Goal: Transaction & Acquisition: Purchase product/service

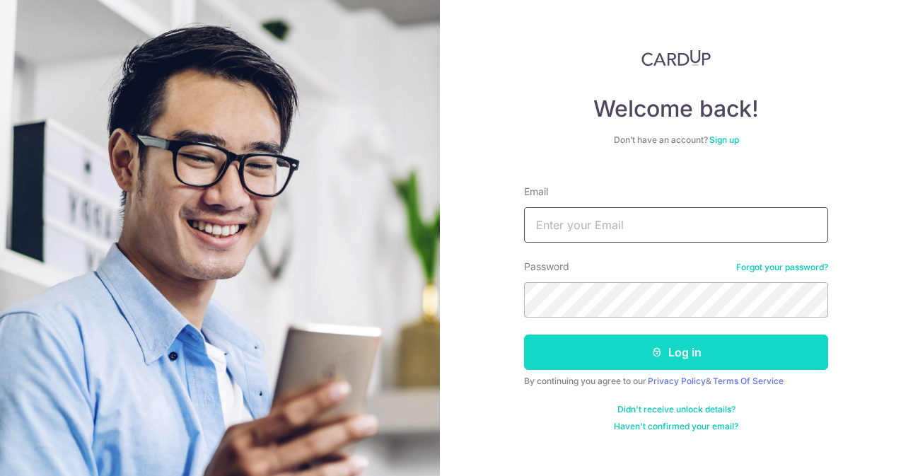
type input "[EMAIL_ADDRESS][DOMAIN_NAME]"
click at [617, 356] on button "Log in" at bounding box center [676, 352] width 304 height 35
click at [620, 365] on button "Log in" at bounding box center [676, 352] width 304 height 35
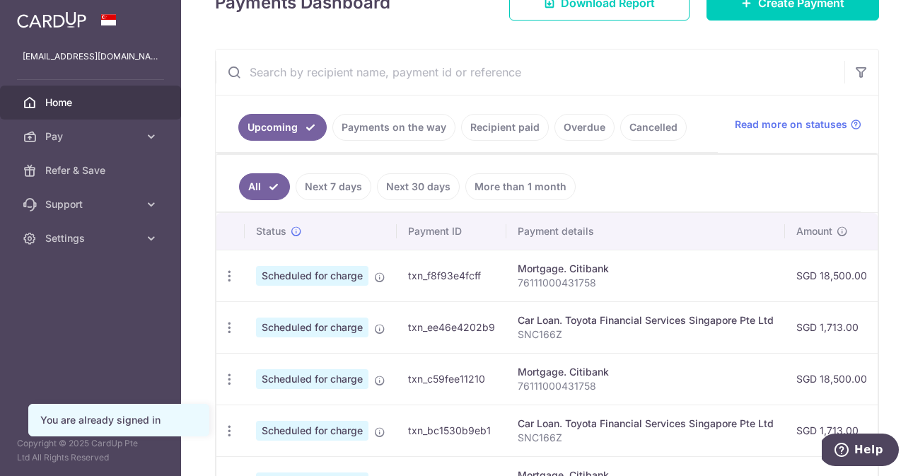
scroll to position [284, 0]
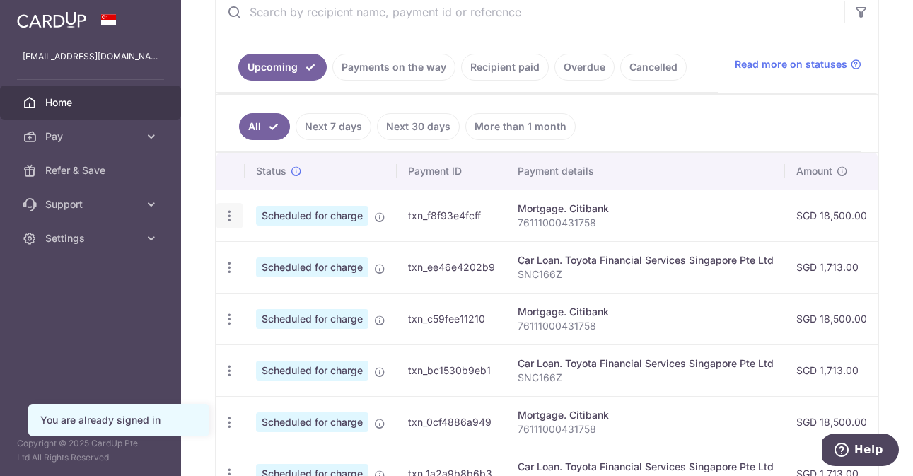
click at [234, 214] on icon "button" at bounding box center [229, 216] width 15 height 15
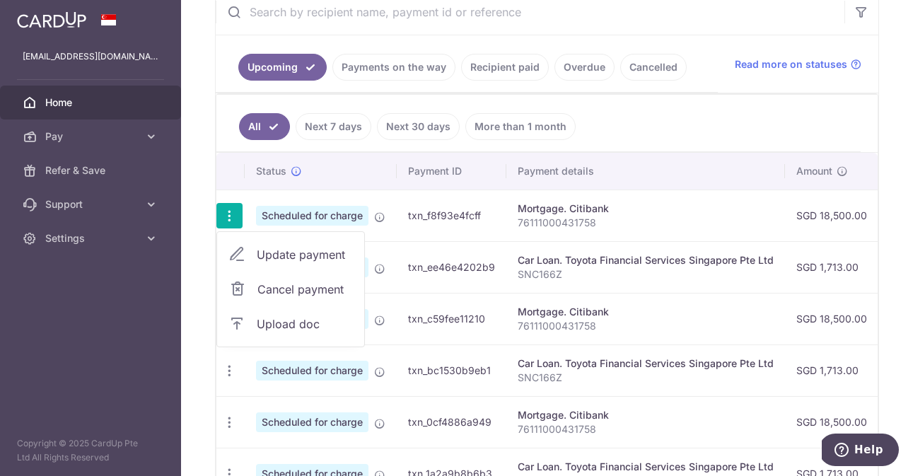
click at [286, 253] on span "Update payment" at bounding box center [305, 254] width 96 height 17
radio input "true"
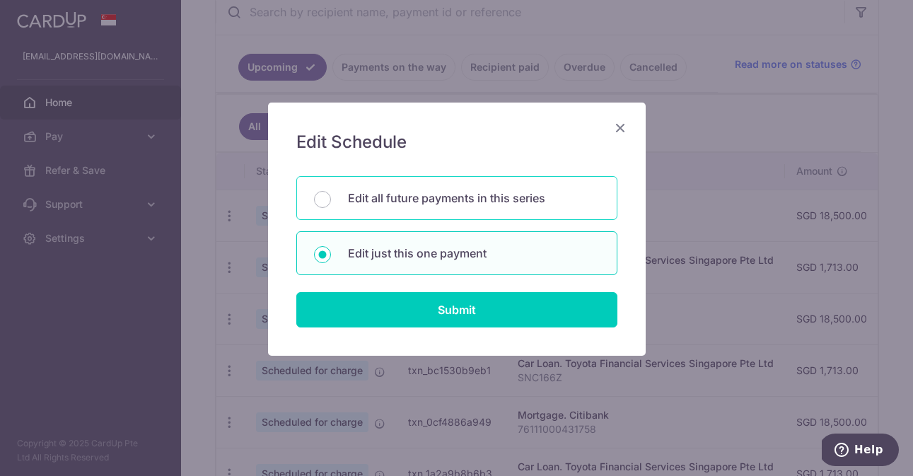
click at [441, 192] on p "Edit all future payments in this series" at bounding box center [474, 198] width 252 height 17
click at [331, 192] on input "Edit all future payments in this series" at bounding box center [322, 199] width 17 height 17
radio input "true"
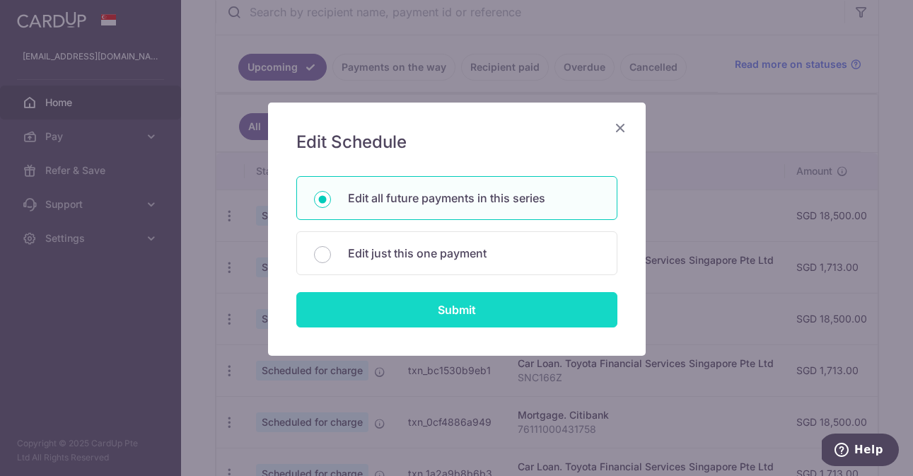
click at [467, 306] on input "Submit" at bounding box center [456, 309] width 321 height 35
radio input "true"
type input "18,500.00"
type input "76111000431758"
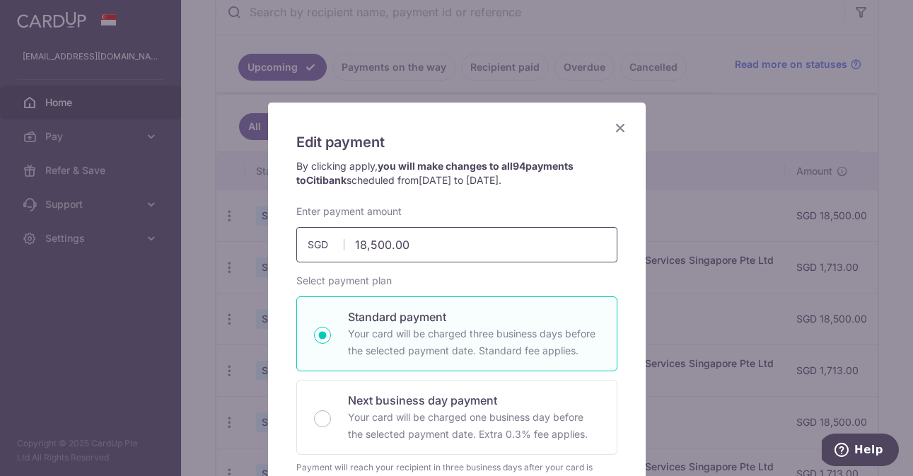
click at [443, 245] on input "18,500.00" at bounding box center [456, 244] width 321 height 35
type input "18,000.00"
click at [482, 211] on div "Enter payment amount 18,000.00 18000.00 SGD To change the payment amount, pleas…" at bounding box center [456, 233] width 321 height 58
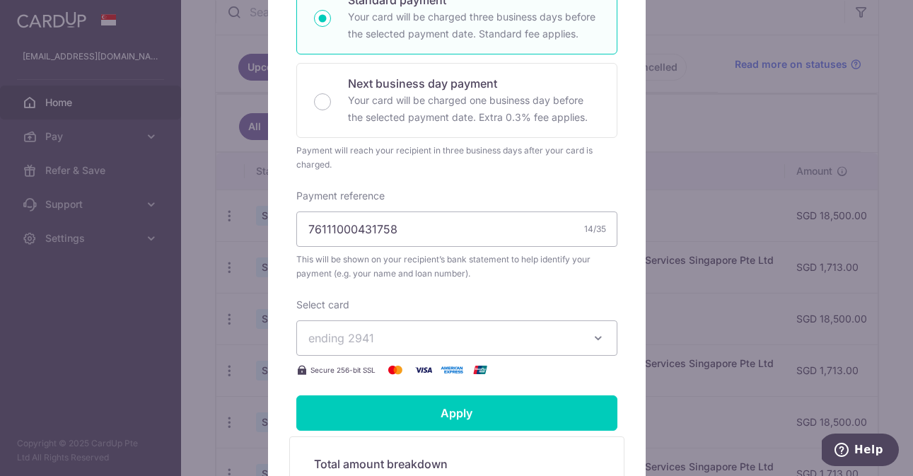
scroll to position [322, 0]
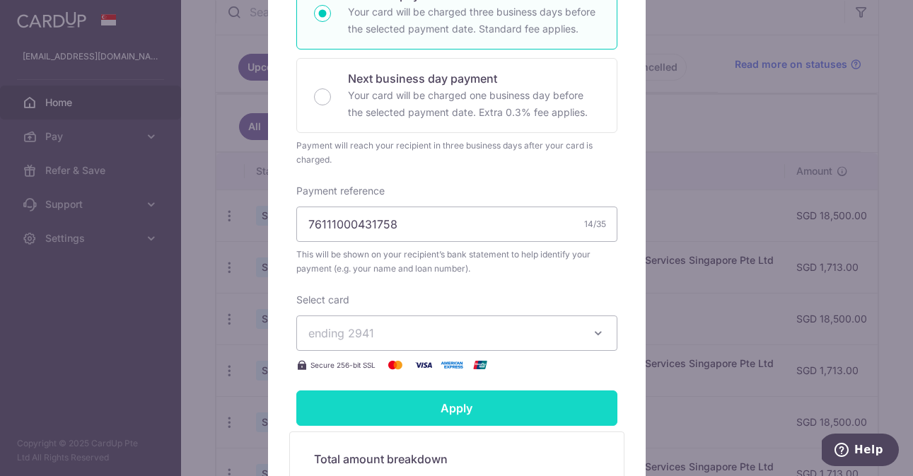
click at [479, 409] on input "Apply" at bounding box center [456, 407] width 321 height 35
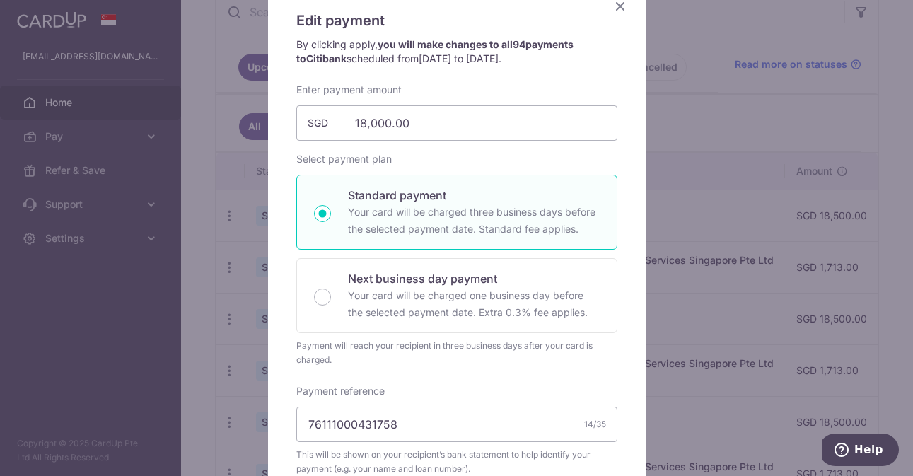
scroll to position [0, 0]
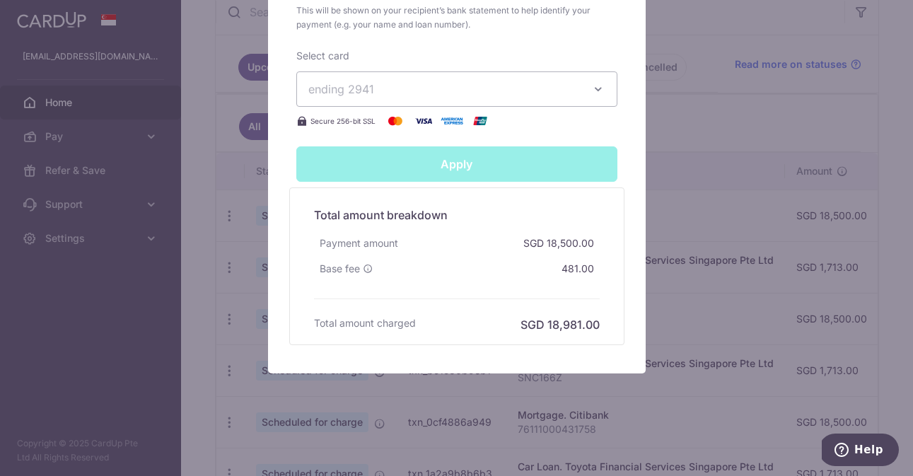
type input "Successfully Applied"
click at [453, 164] on div "Successfully Applied" at bounding box center [457, 163] width 338 height 35
click at [713, 115] on div "Edit payment By clicking apply, you will make changes to all 94 payments to Cit…" at bounding box center [456, 238] width 913 height 476
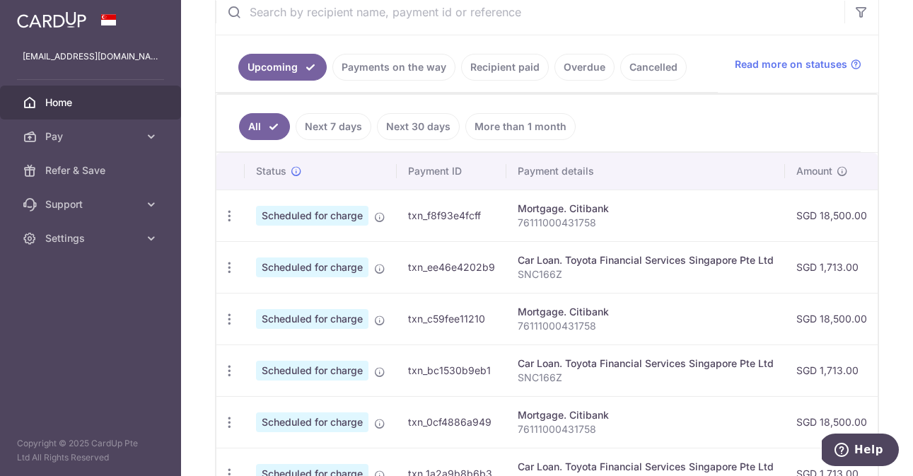
scroll to position [114, 0]
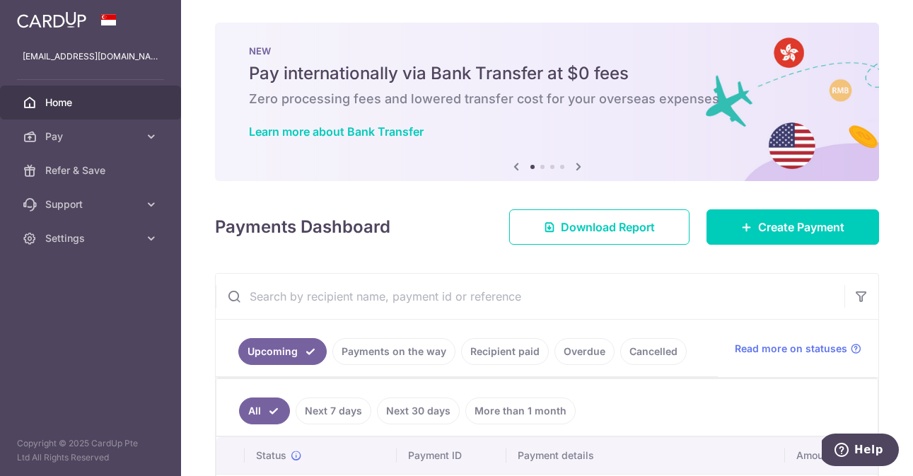
scroll to position [12, 0]
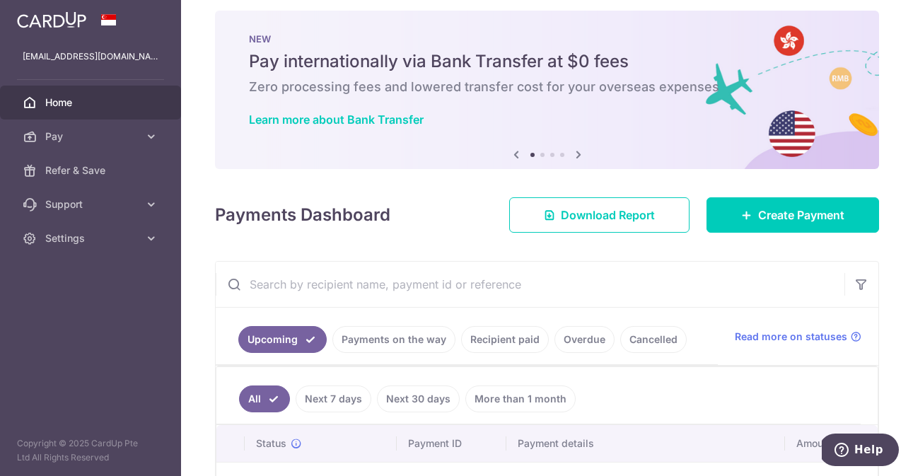
click at [654, 331] on link "Cancelled" at bounding box center [653, 339] width 66 height 27
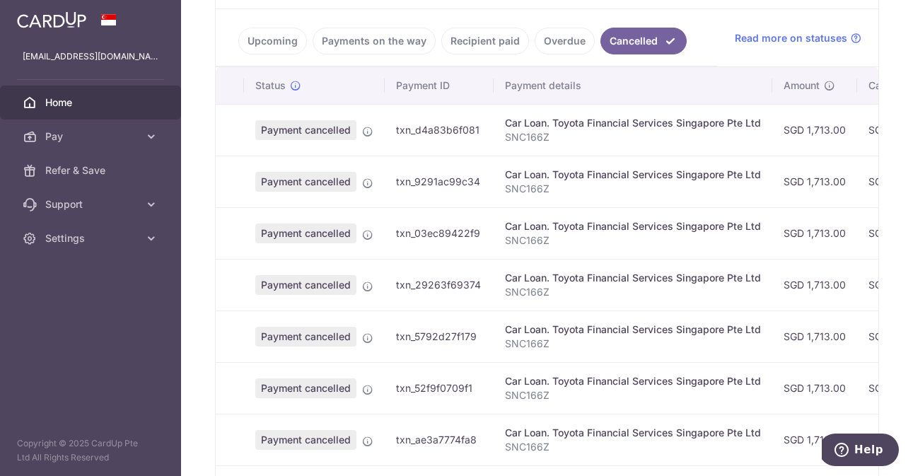
scroll to position [320, 0]
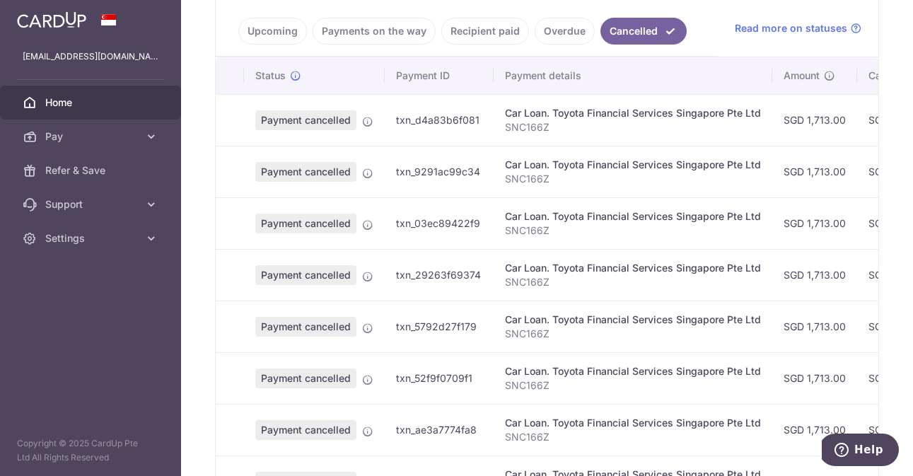
click at [554, 24] on link "Overdue" at bounding box center [565, 31] width 60 height 27
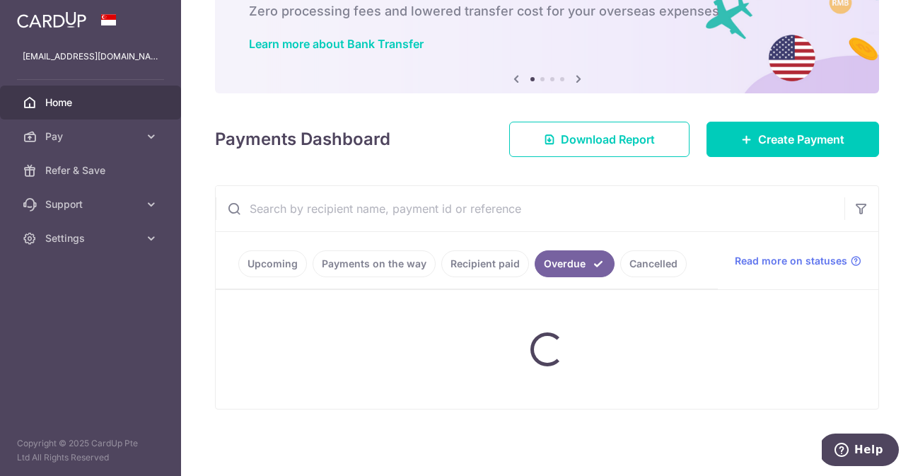
scroll to position [155, 0]
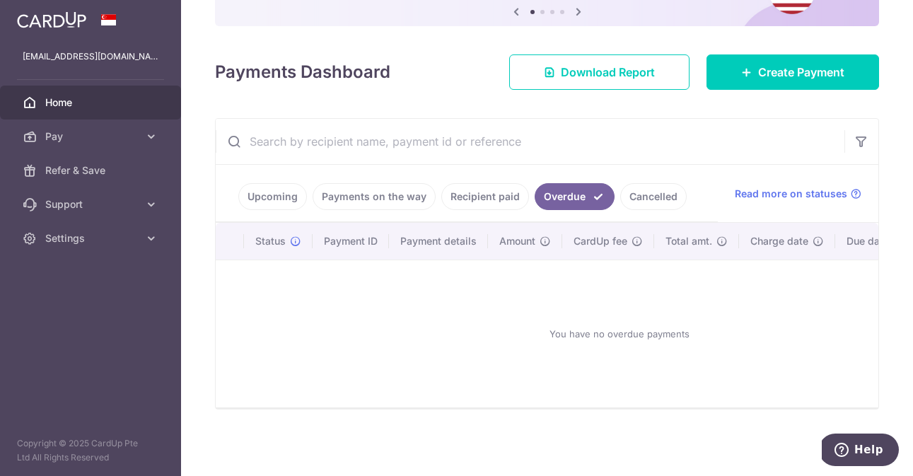
click at [379, 196] on link "Payments on the way" at bounding box center [374, 196] width 123 height 27
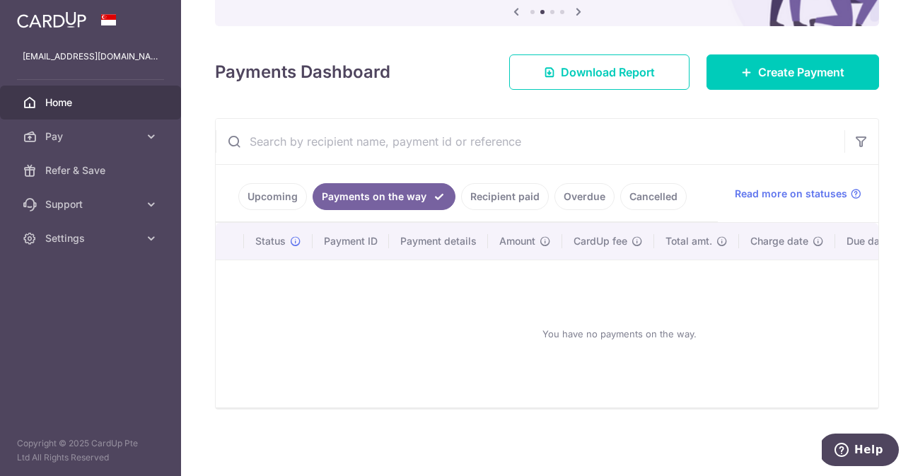
click at [645, 267] on td "You have no payments on the way." at bounding box center [620, 334] width 808 height 148
click at [648, 203] on link "Cancelled" at bounding box center [653, 196] width 66 height 27
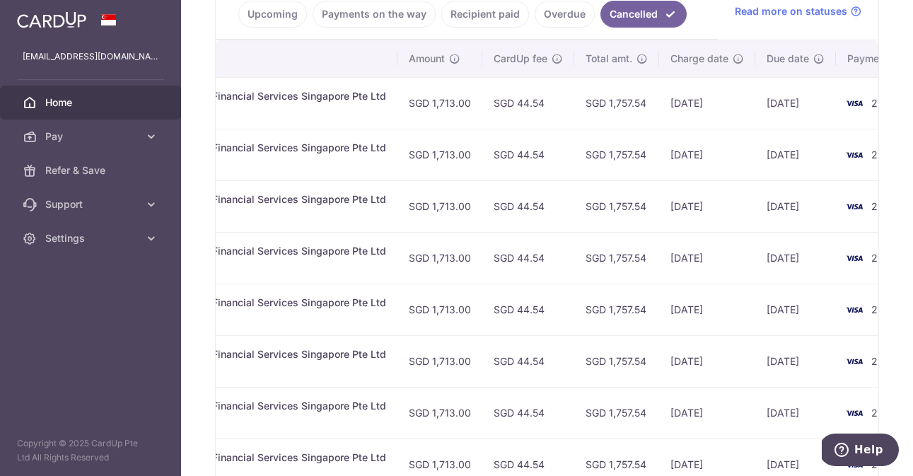
scroll to position [557, 0]
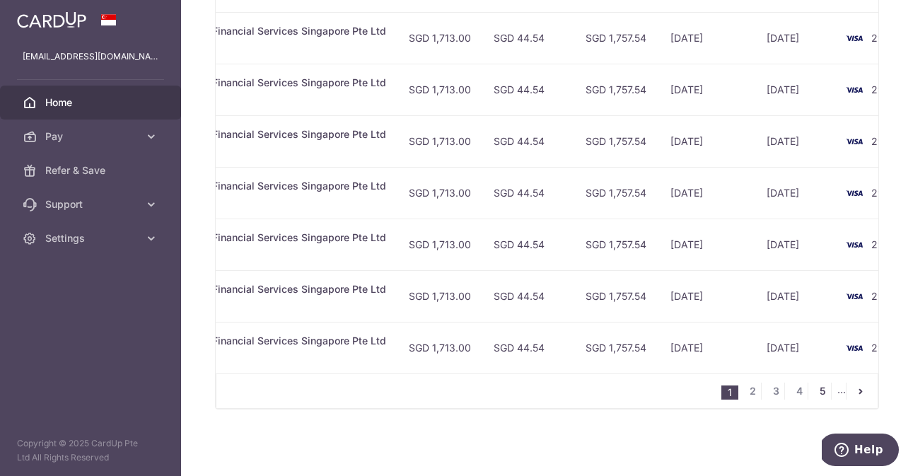
click at [820, 393] on link "5" at bounding box center [822, 391] width 17 height 17
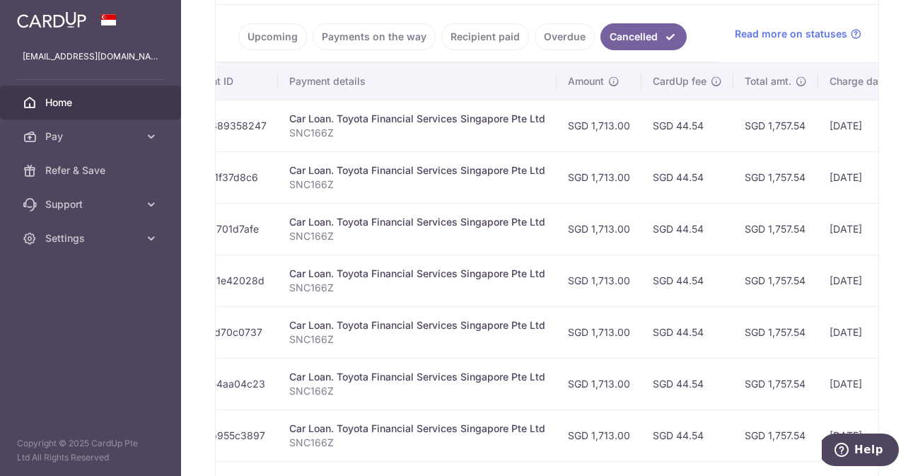
scroll to position [318, 0]
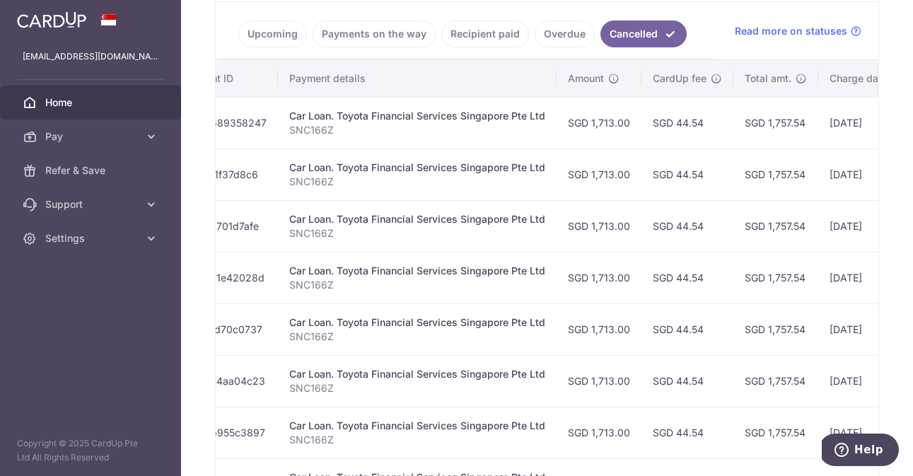
click at [271, 40] on link "Upcoming" at bounding box center [272, 34] width 69 height 27
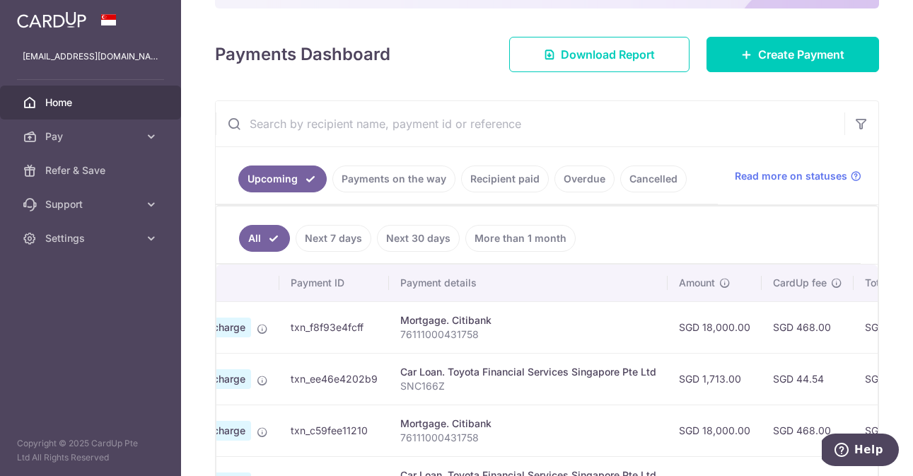
scroll to position [174, 0]
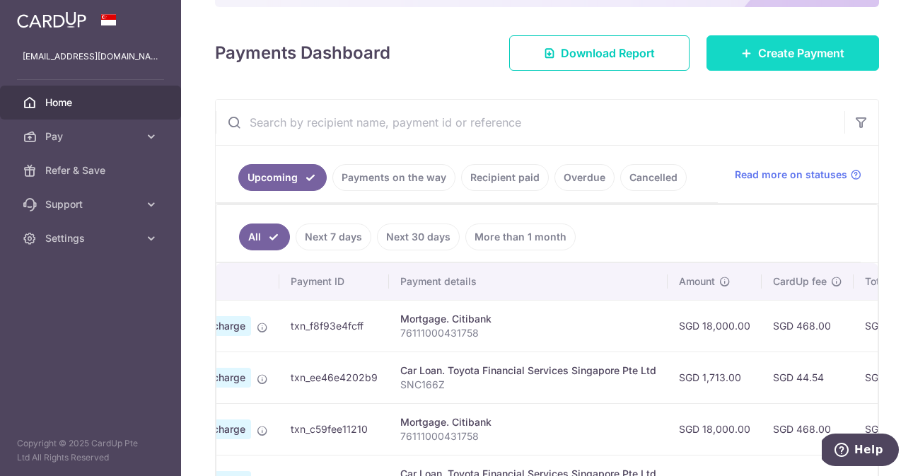
click at [769, 56] on span "Create Payment" at bounding box center [801, 53] width 86 height 17
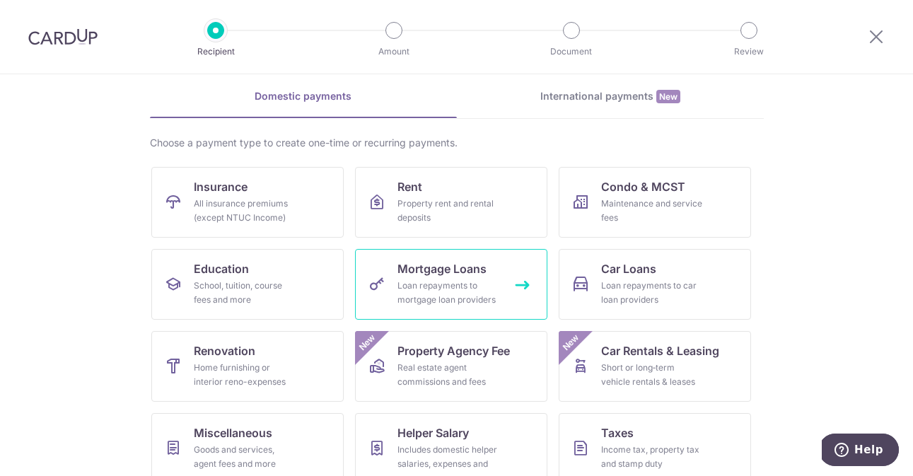
scroll to position [58, 0]
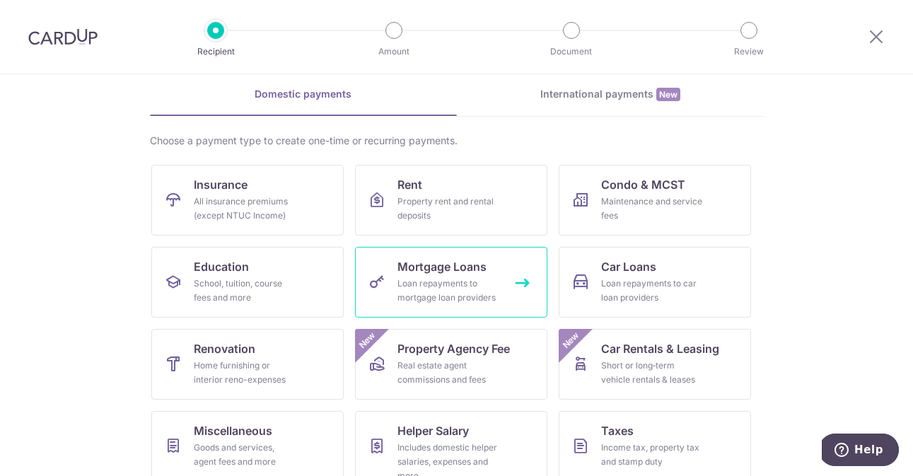
click at [465, 287] on div "Loan repayments to mortgage loan providers" at bounding box center [448, 291] width 102 height 28
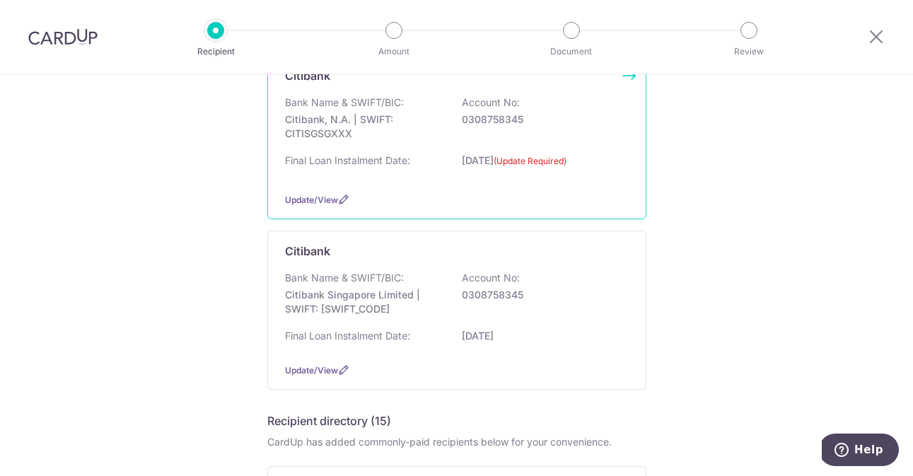
scroll to position [173, 0]
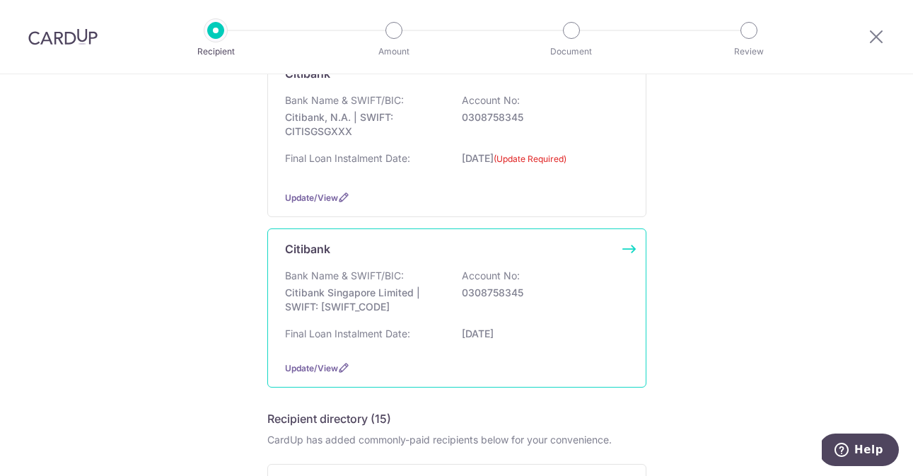
click at [497, 338] on p "[DATE]" at bounding box center [541, 334] width 158 height 14
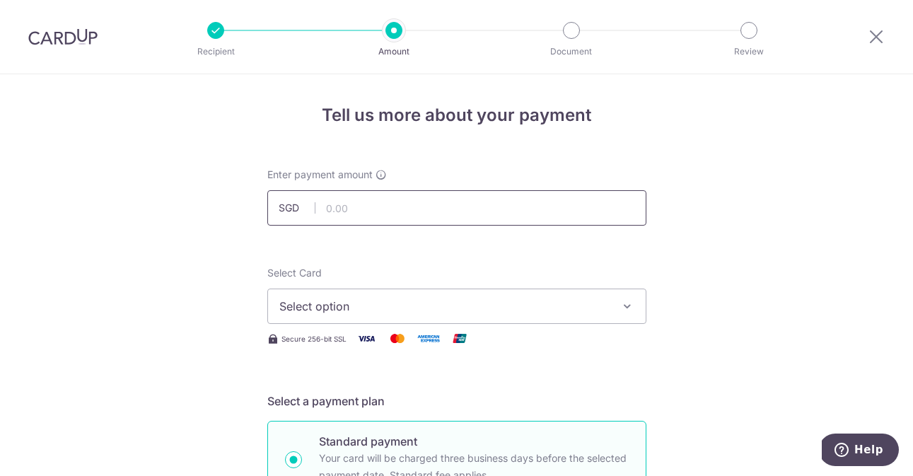
click at [438, 202] on input "text" at bounding box center [456, 207] width 379 height 35
type input "18,000.00"
click at [424, 295] on button "Select option" at bounding box center [456, 306] width 379 height 35
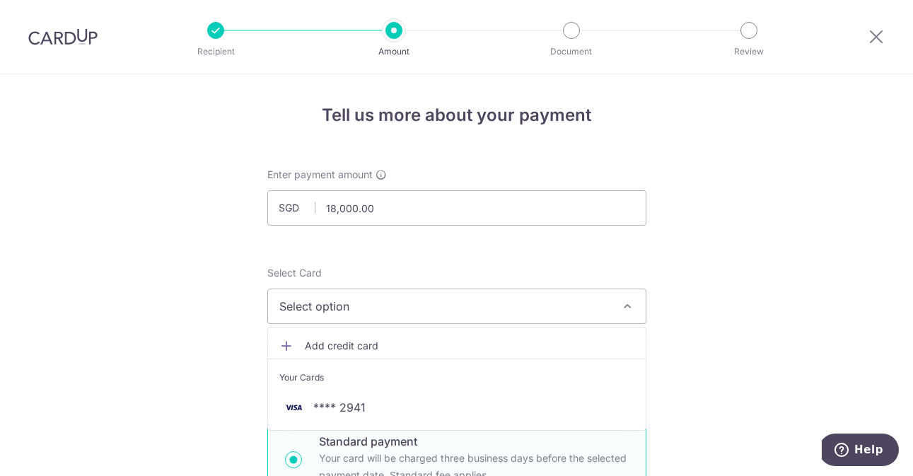
click at [402, 389] on li "Your Cards" at bounding box center [457, 375] width 378 height 32
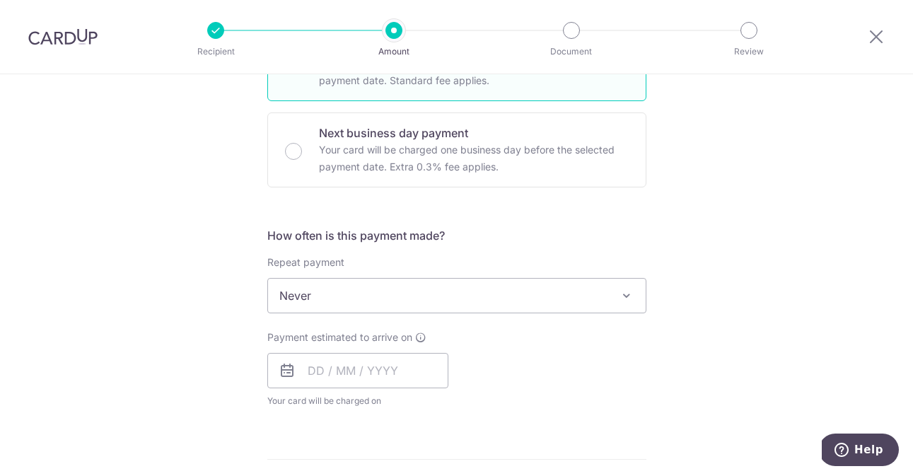
scroll to position [396, 0]
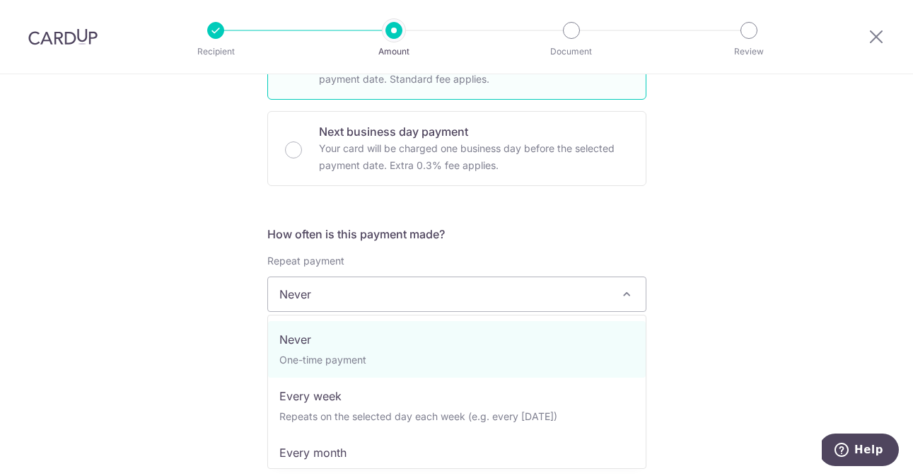
click at [420, 293] on span "Never" at bounding box center [457, 294] width 378 height 34
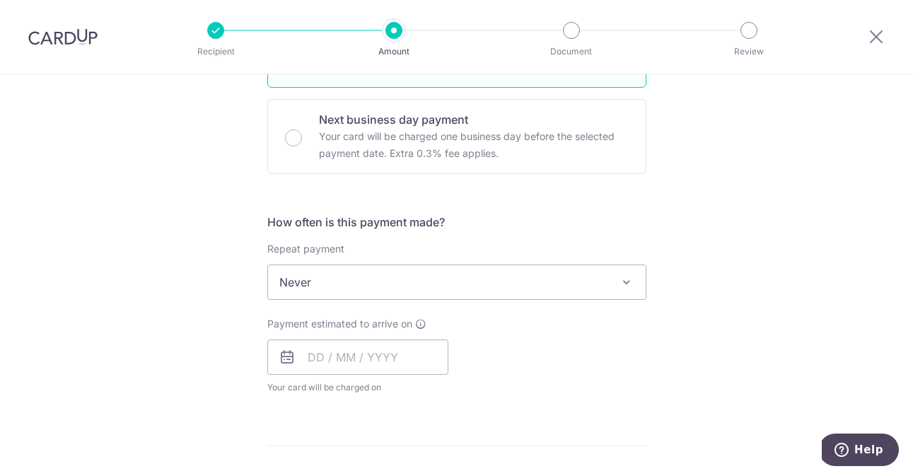
scroll to position [409, 0]
click at [311, 368] on input "text" at bounding box center [357, 355] width 181 height 35
click at [557, 389] on div "Payment estimated to arrive on Prev Next Oct Nov Dec 2025 2026 2027 2028 2029 2…" at bounding box center [457, 354] width 396 height 78
click at [305, 361] on input "text" at bounding box center [357, 355] width 181 height 35
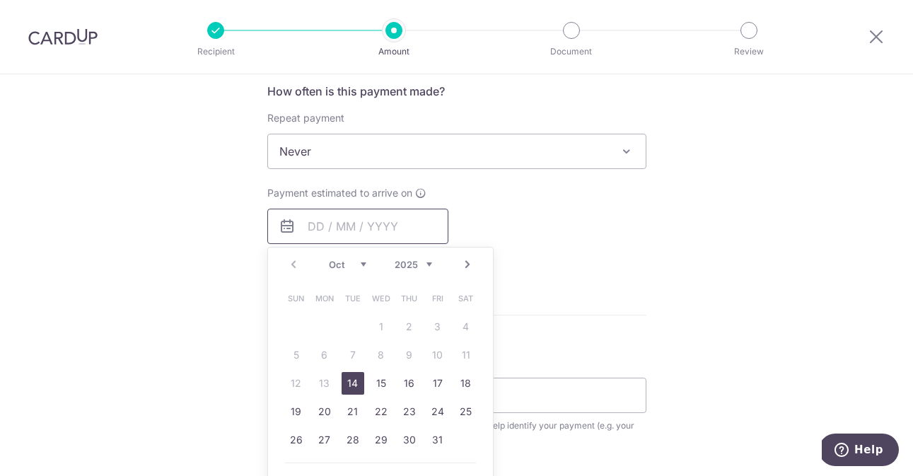
scroll to position [571, 0]
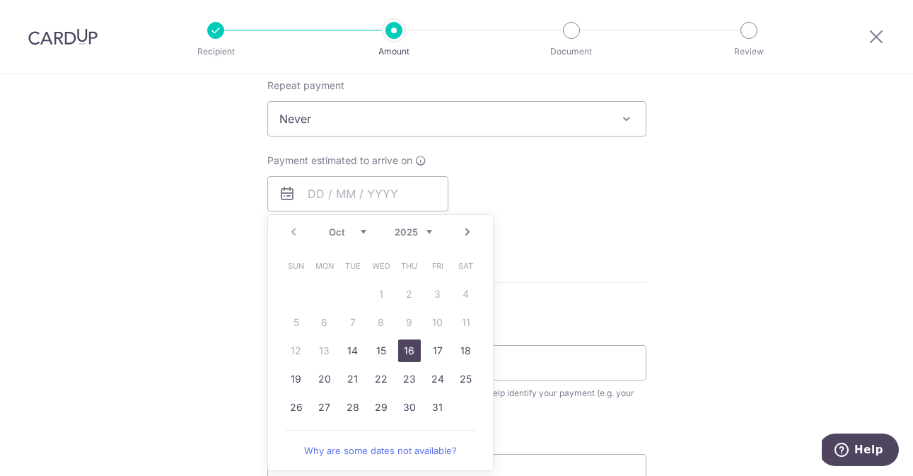
click at [407, 352] on link "16" at bounding box center [409, 350] width 23 height 23
type input "[DATE]"
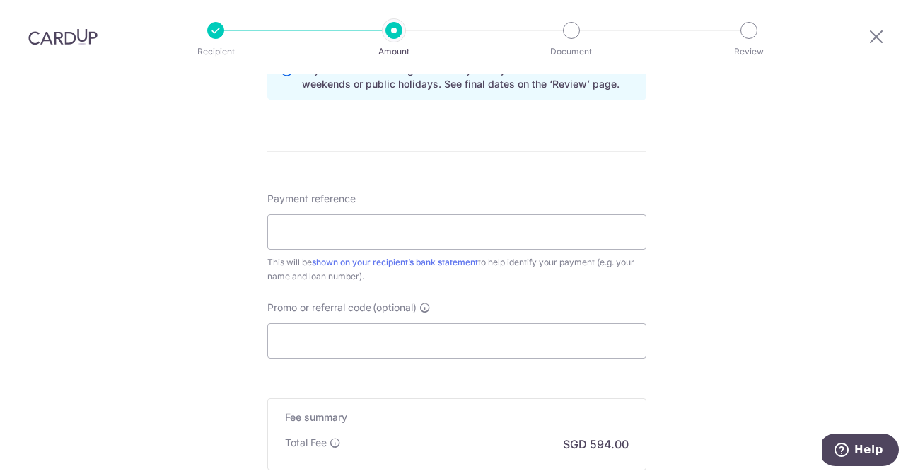
scroll to position [871, 0]
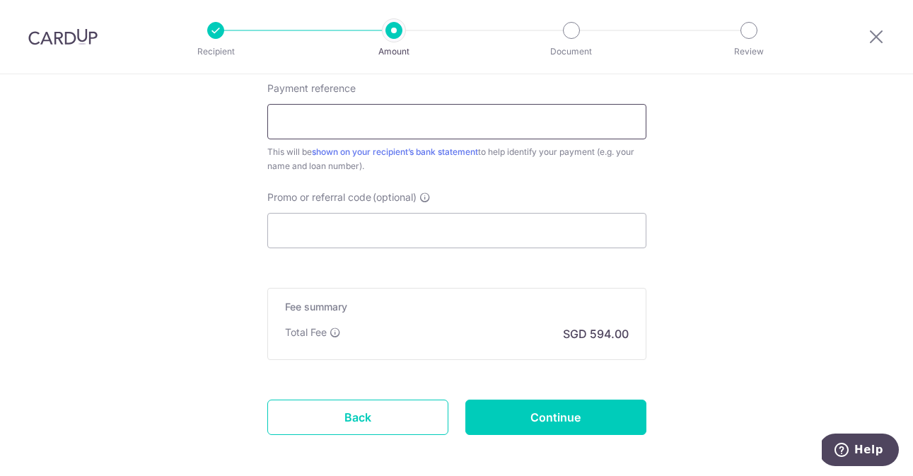
click at [446, 122] on input "Payment reference" at bounding box center [456, 121] width 379 height 35
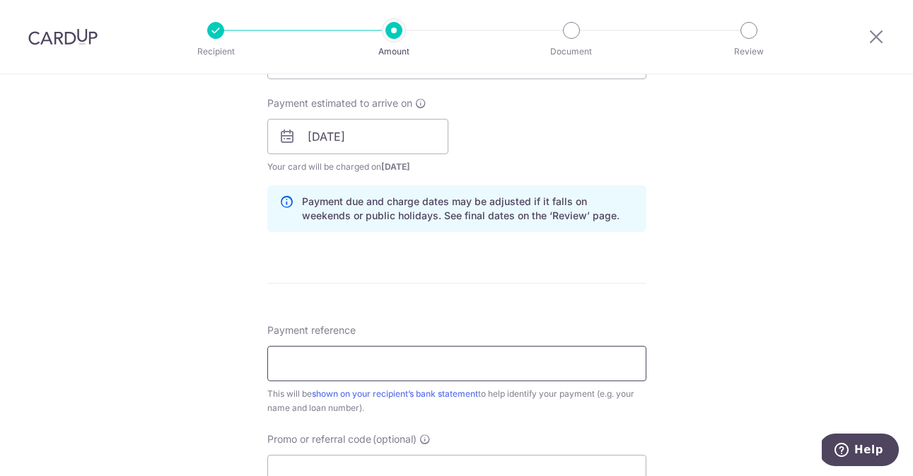
scroll to position [630, 0]
click at [344, 366] on input "Payment reference" at bounding box center [456, 361] width 379 height 35
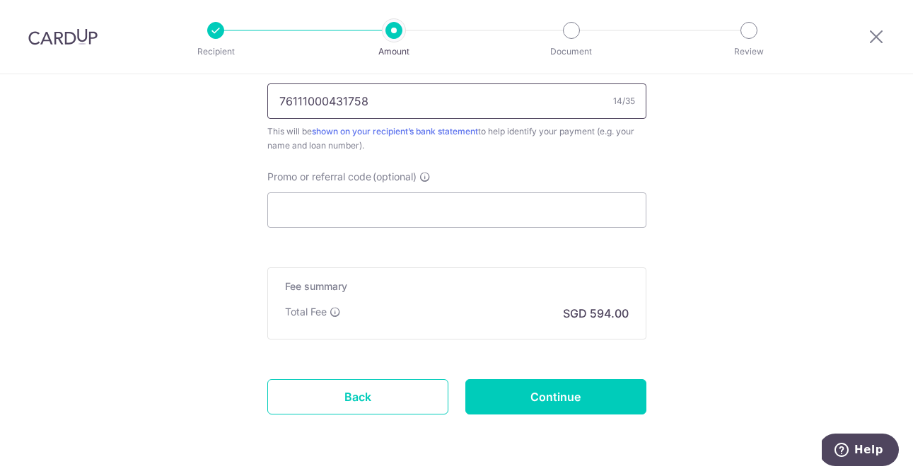
scroll to position [936, 0]
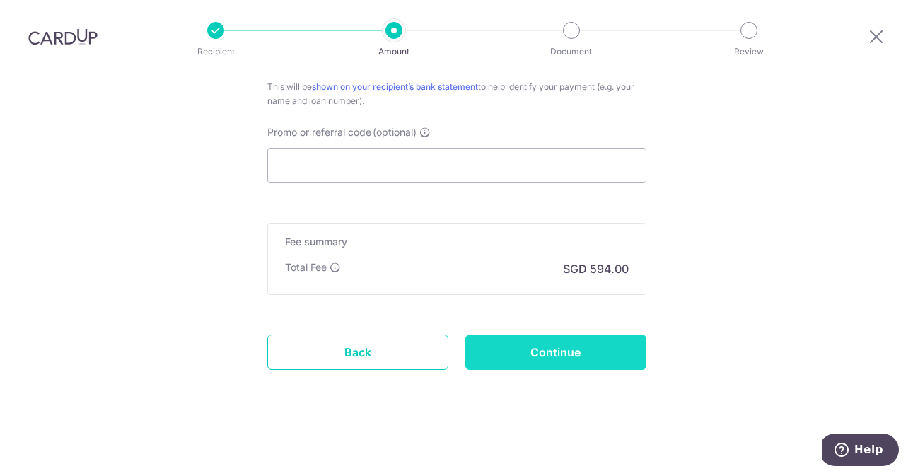
type input "76111000431758"
click at [545, 363] on input "Continue" at bounding box center [555, 352] width 181 height 35
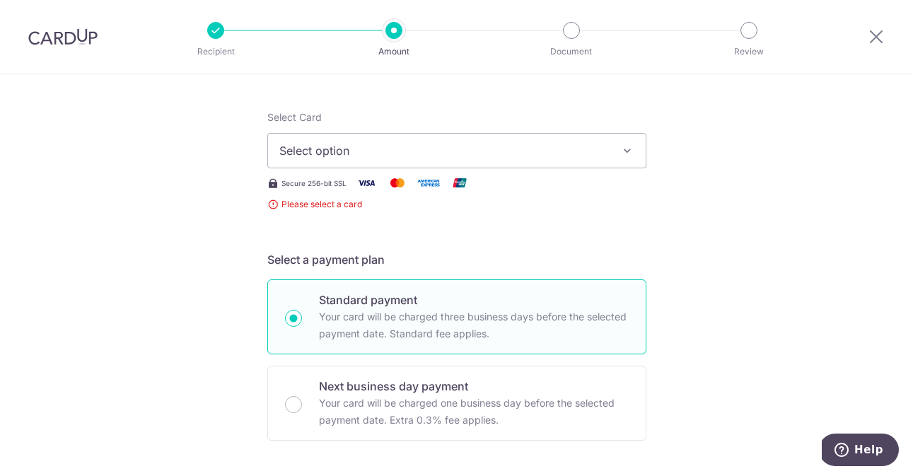
scroll to position [157, 0]
click at [448, 151] on span "Select option" at bounding box center [444, 149] width 330 height 17
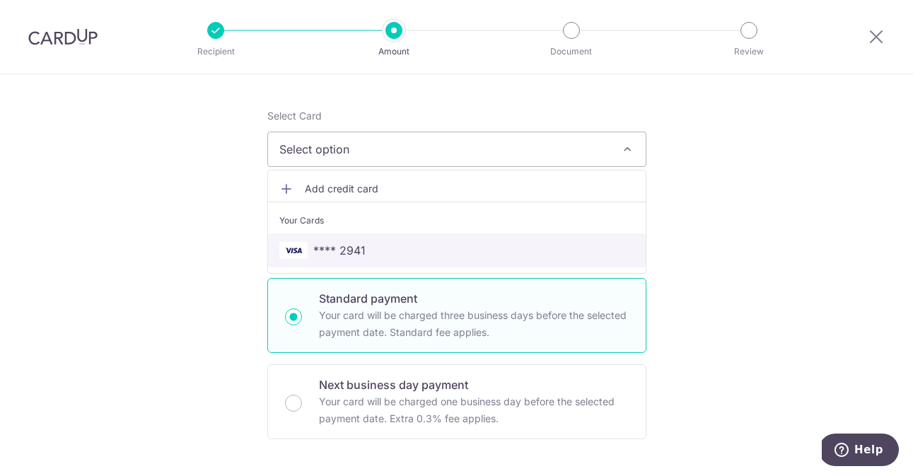
click at [426, 238] on link "**** 2941" at bounding box center [457, 250] width 378 height 34
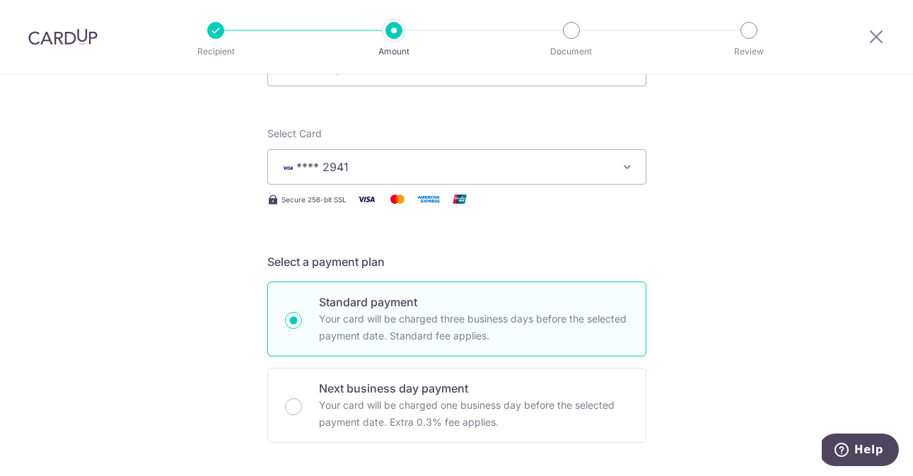
scroll to position [39, 0]
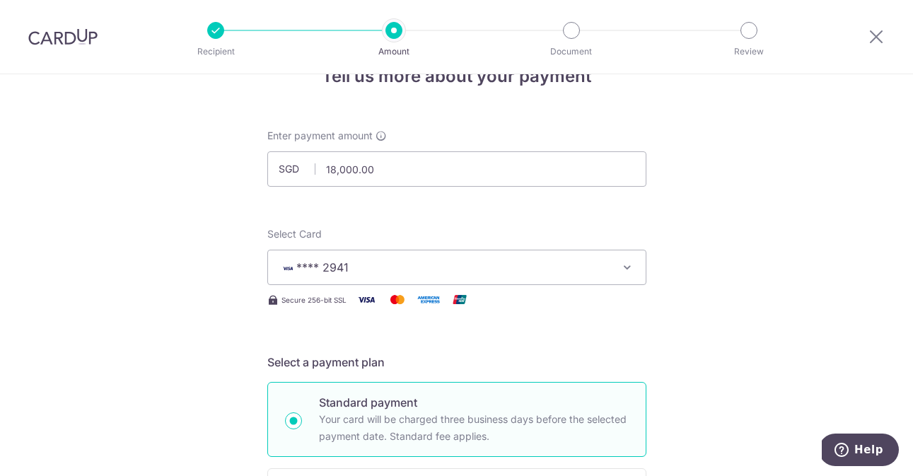
click at [446, 253] on button "**** 2941" at bounding box center [456, 267] width 379 height 35
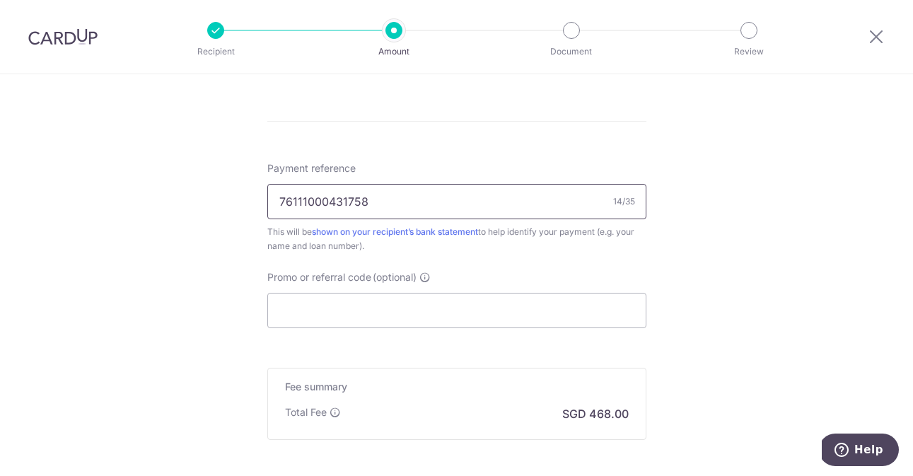
scroll to position [936, 0]
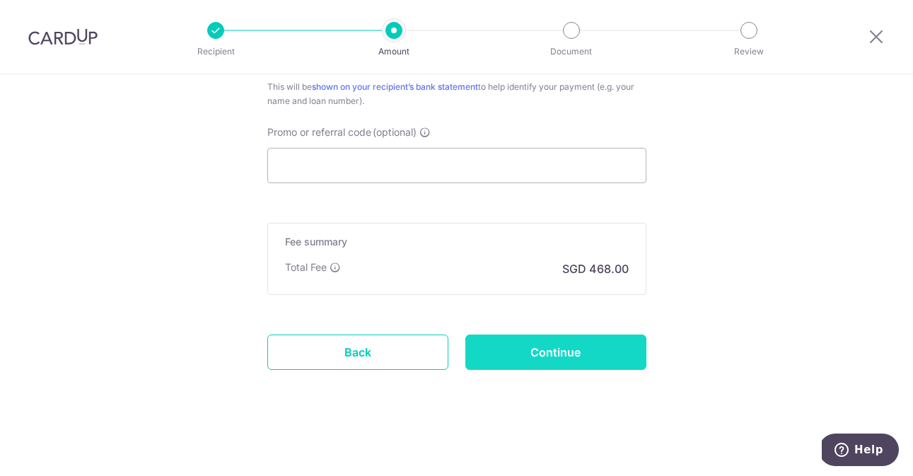
click at [533, 359] on input "Continue" at bounding box center [555, 352] width 181 height 35
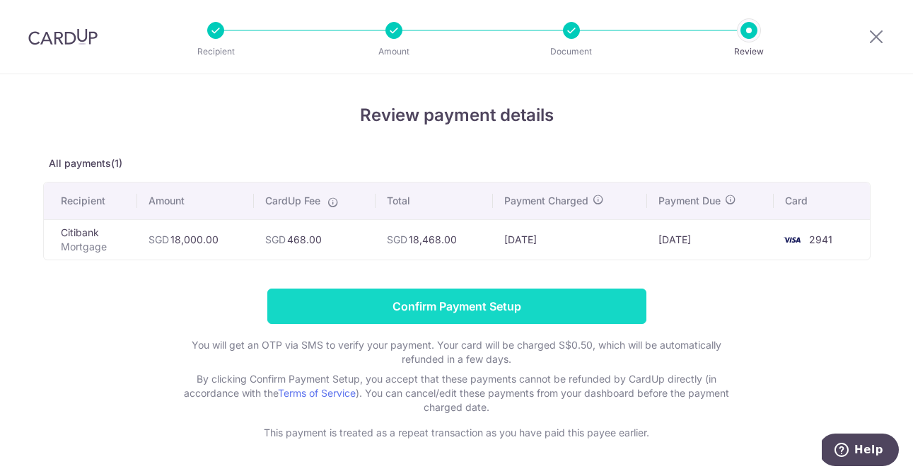
click at [451, 309] on input "Confirm Payment Setup" at bounding box center [456, 306] width 379 height 35
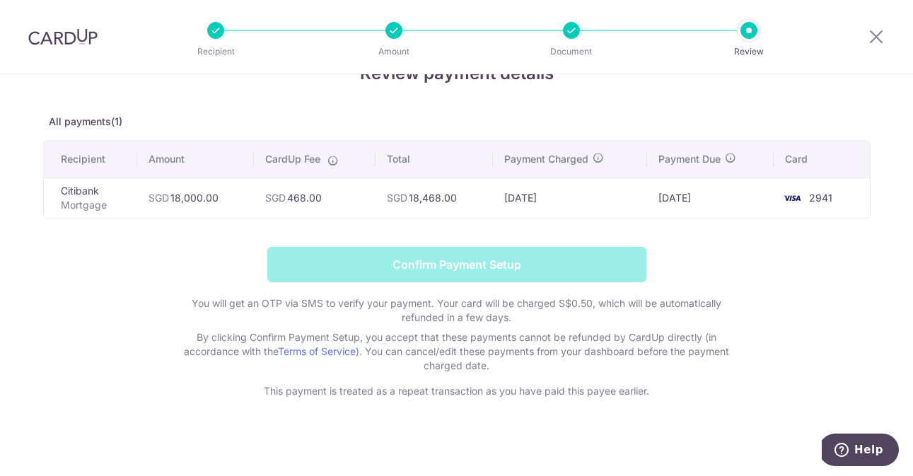
scroll to position [47, 0]
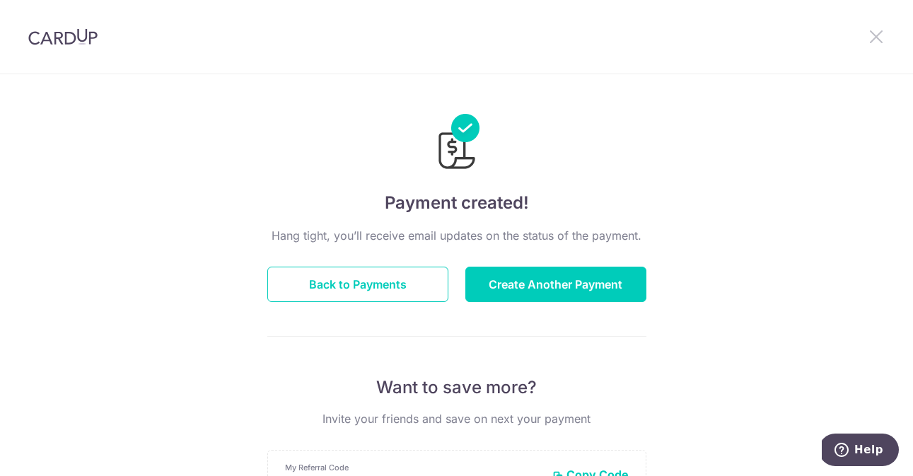
click at [870, 32] on icon at bounding box center [876, 37] width 17 height 18
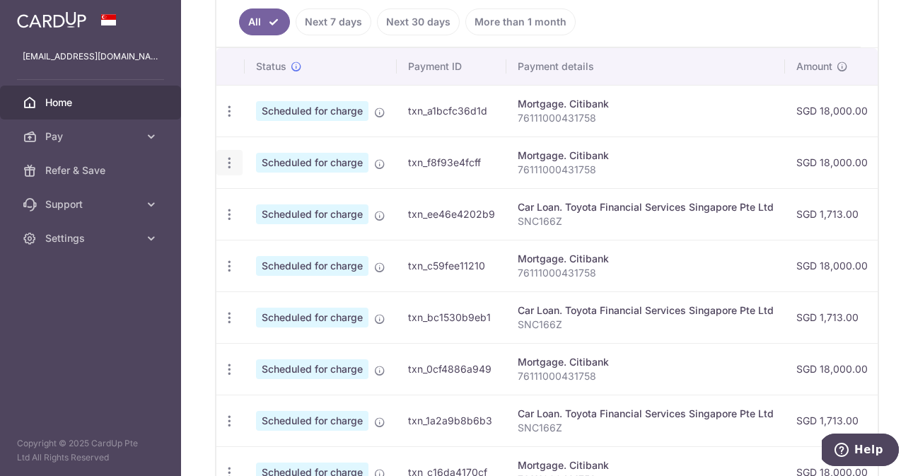
click at [229, 169] on icon "button" at bounding box center [229, 163] width 15 height 15
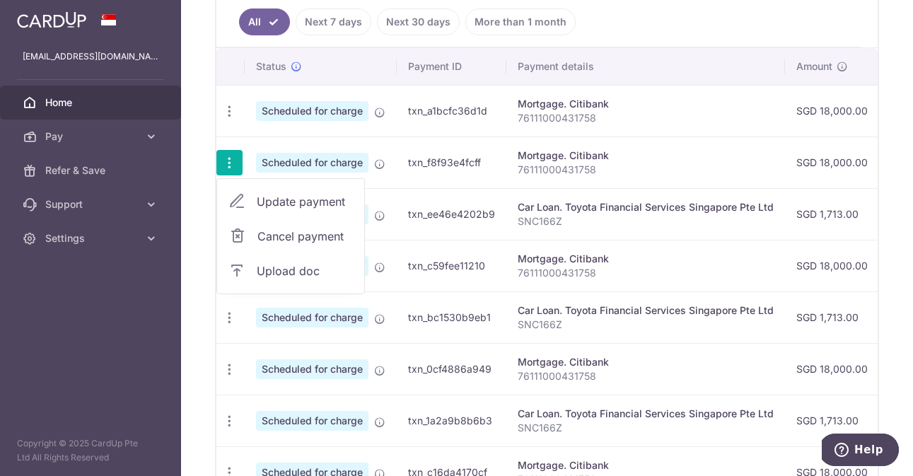
click at [274, 197] on span "Update payment" at bounding box center [305, 201] width 96 height 17
radio input "true"
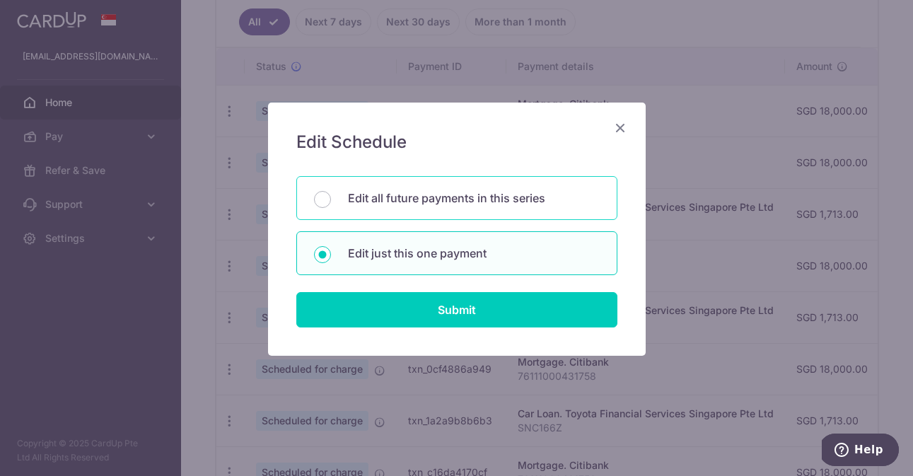
click at [378, 185] on div "Edit all future payments in this series" at bounding box center [456, 198] width 321 height 44
radio input "true"
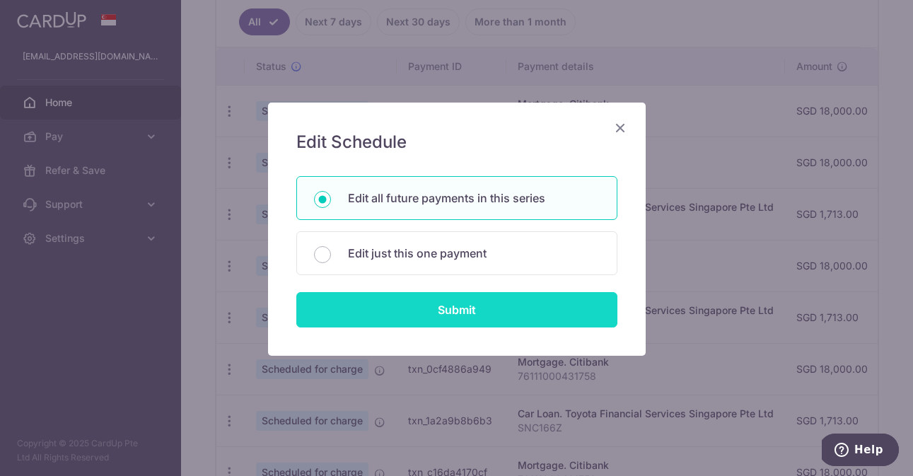
click at [413, 308] on input "Submit" at bounding box center [456, 309] width 321 height 35
radio input "true"
type input "18,000.00"
type input "76111000431758"
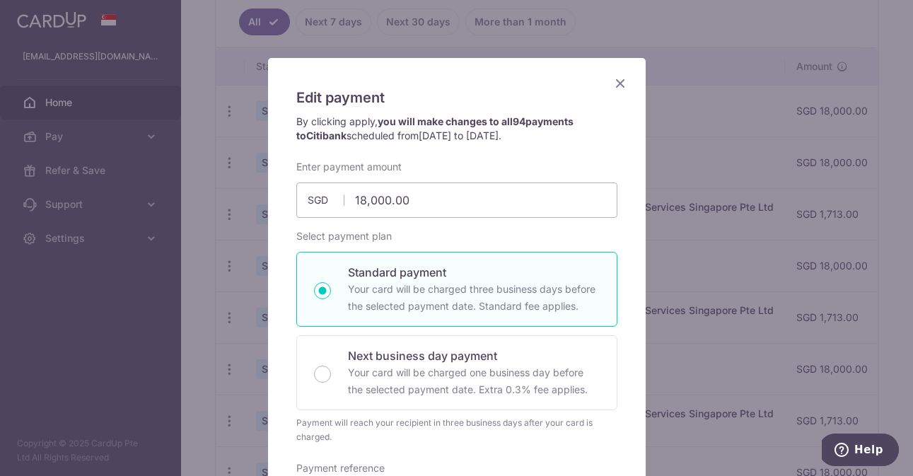
scroll to position [48, 0]
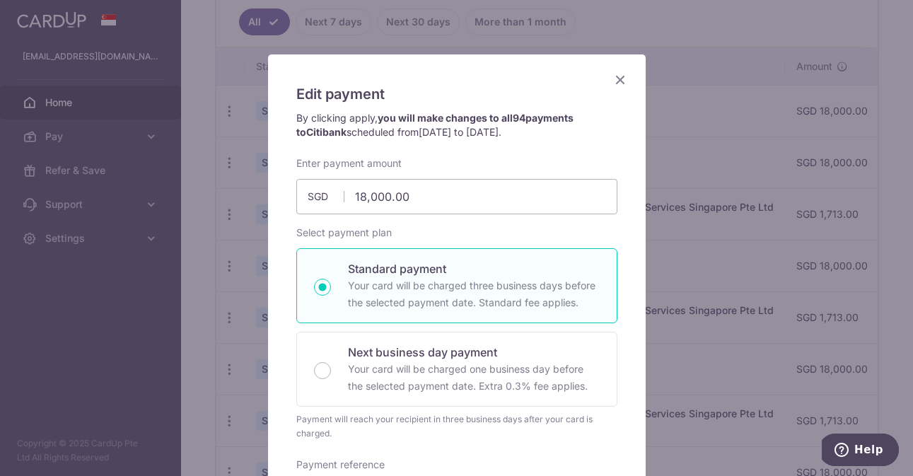
click at [618, 79] on icon "Close" at bounding box center [620, 80] width 17 height 18
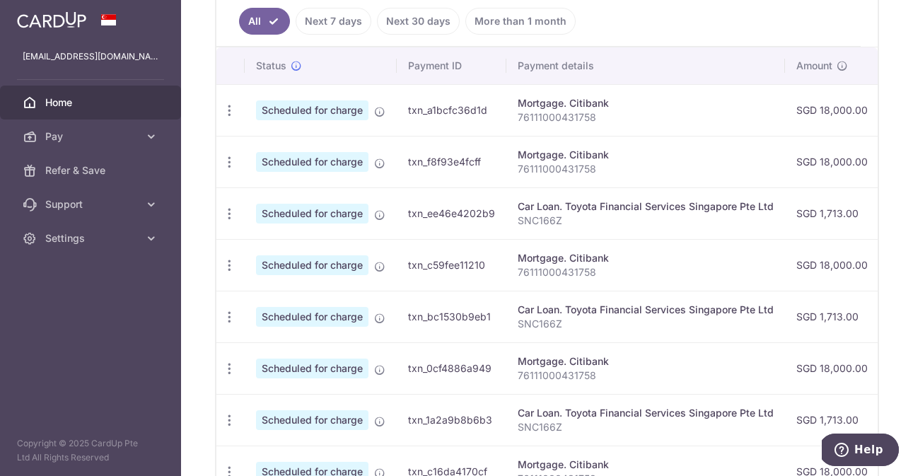
scroll to position [375, 0]
